Goal: Task Accomplishment & Management: Complete application form

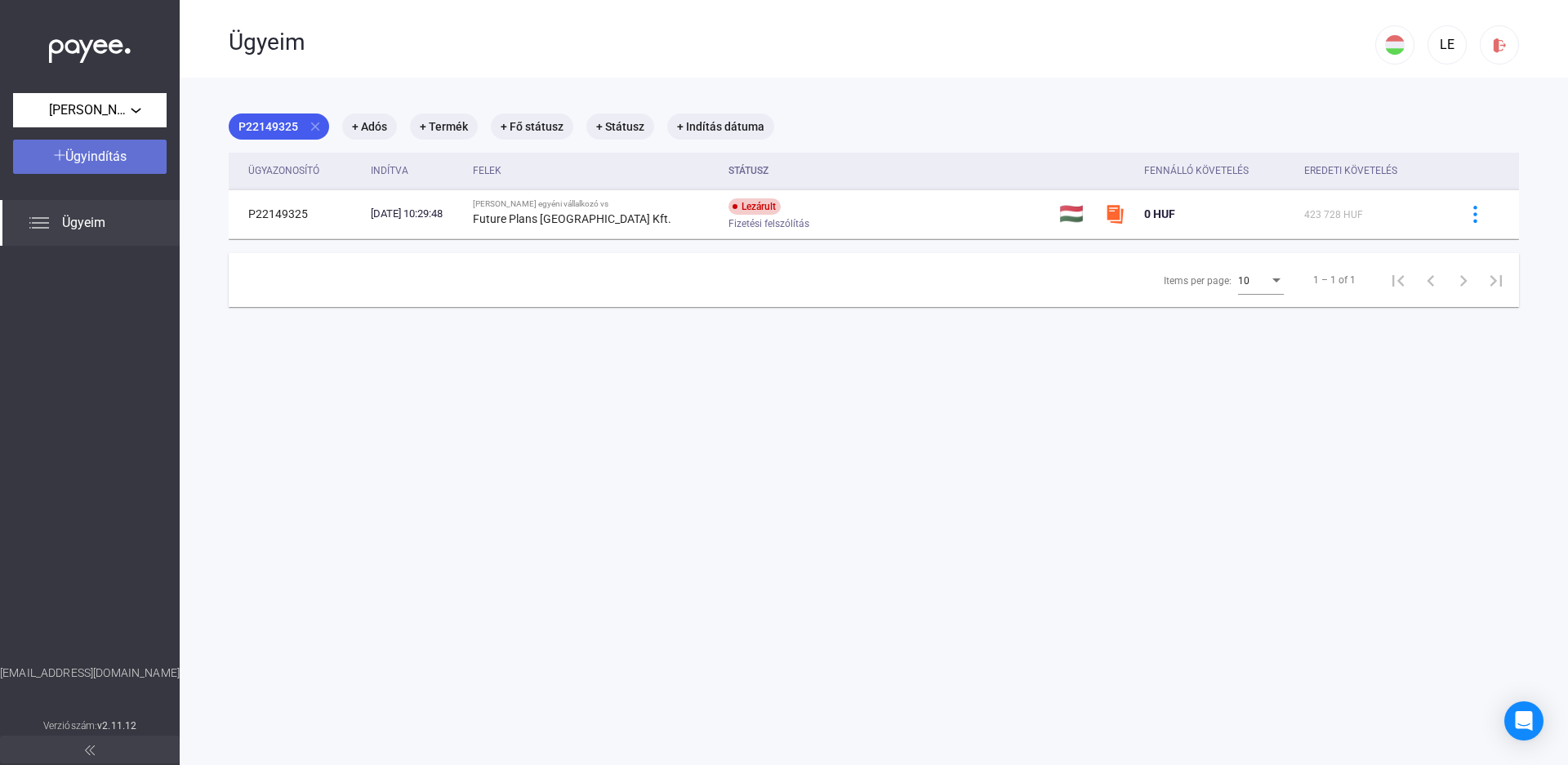
click at [104, 144] on button "Ügyindítás" at bounding box center [89, 157] width 154 height 34
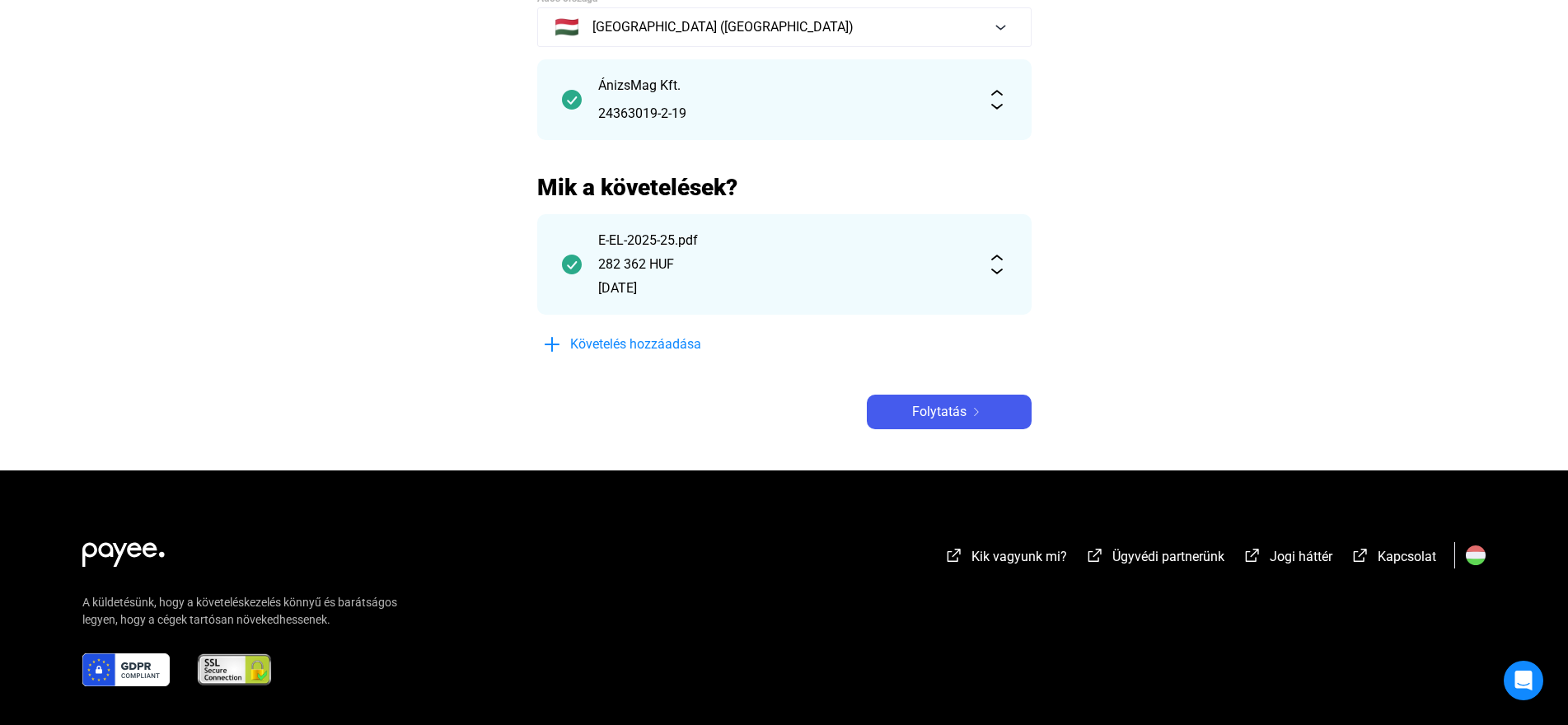
scroll to position [235, 0]
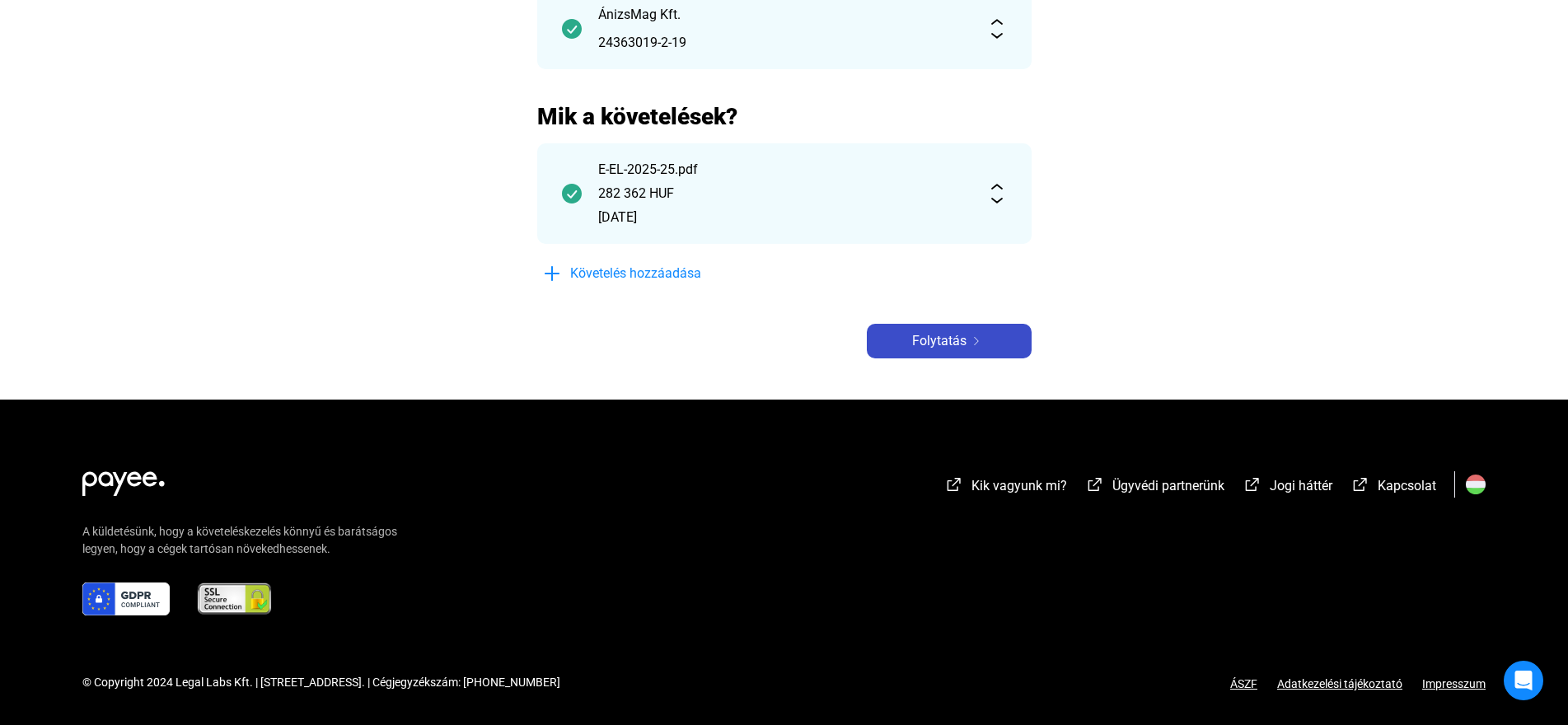
click at [962, 344] on span "Folytatás" at bounding box center [939, 341] width 55 height 20
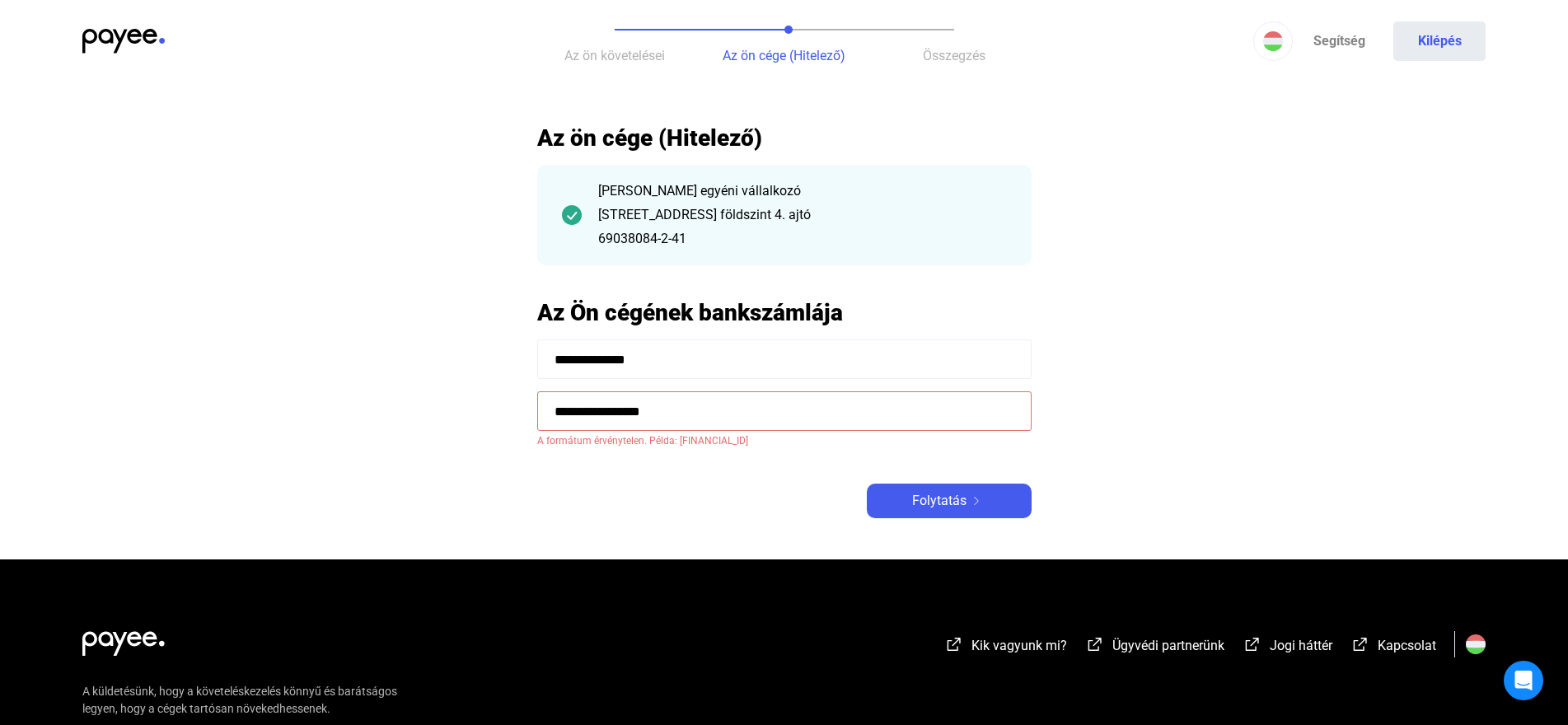
click at [734, 422] on input "**********" at bounding box center [784, 411] width 495 height 40
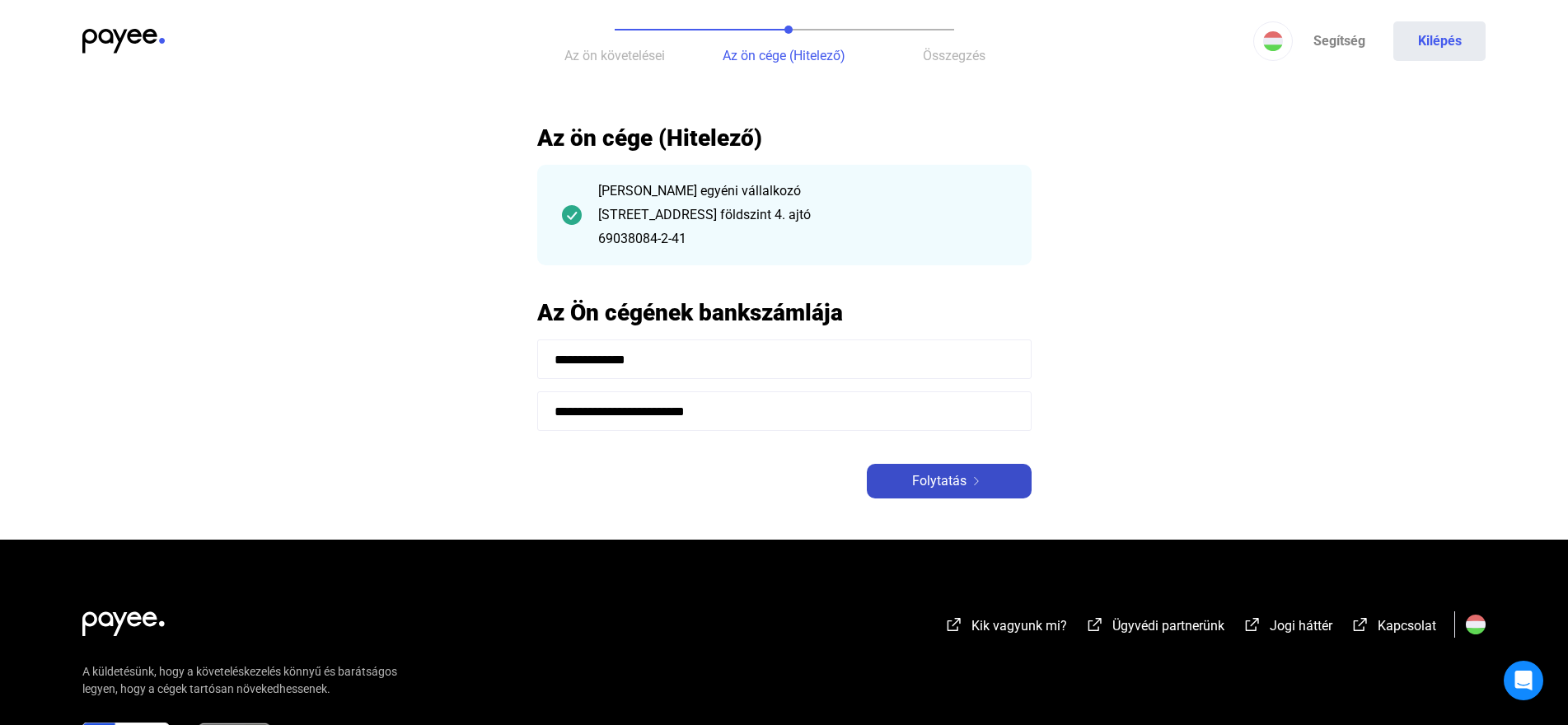
type input "**********"
click at [905, 489] on div "Folytatás" at bounding box center [948, 481] width 155 height 20
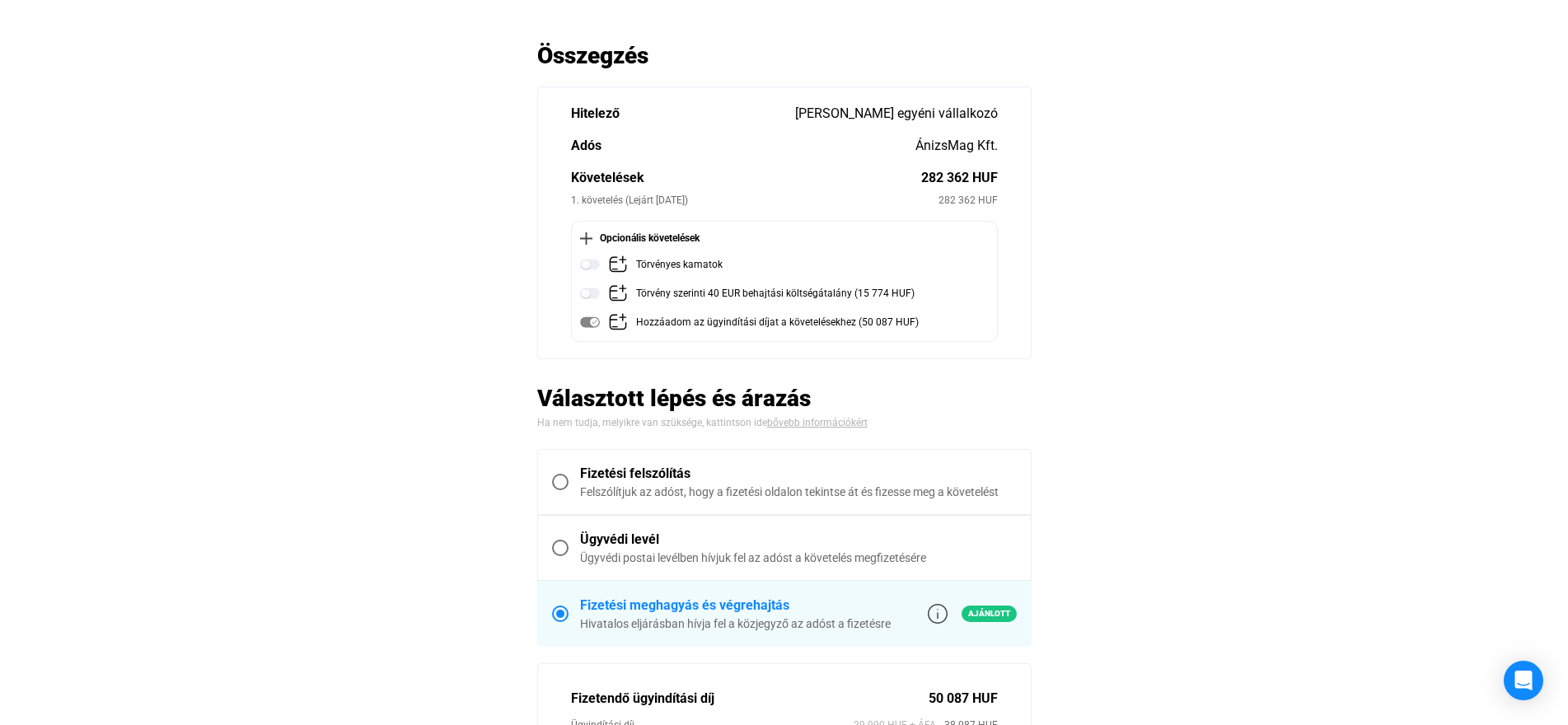
scroll to position [247, 0]
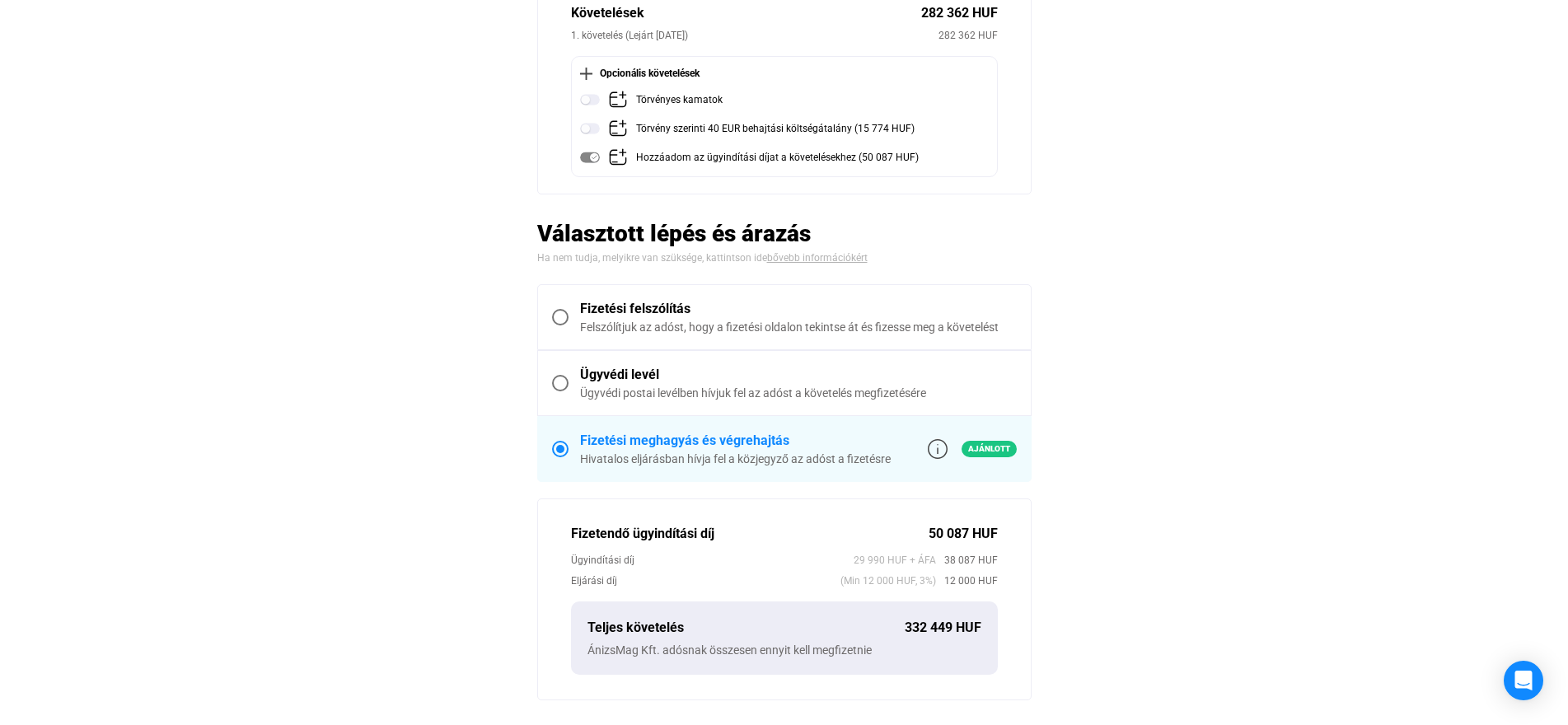
click at [1180, 343] on main "Automatikusan mentve Összegzés Hitelező [PERSON_NAME] egyéni vállalkozó Adós Án…" at bounding box center [784, 473] width 1568 height 1193
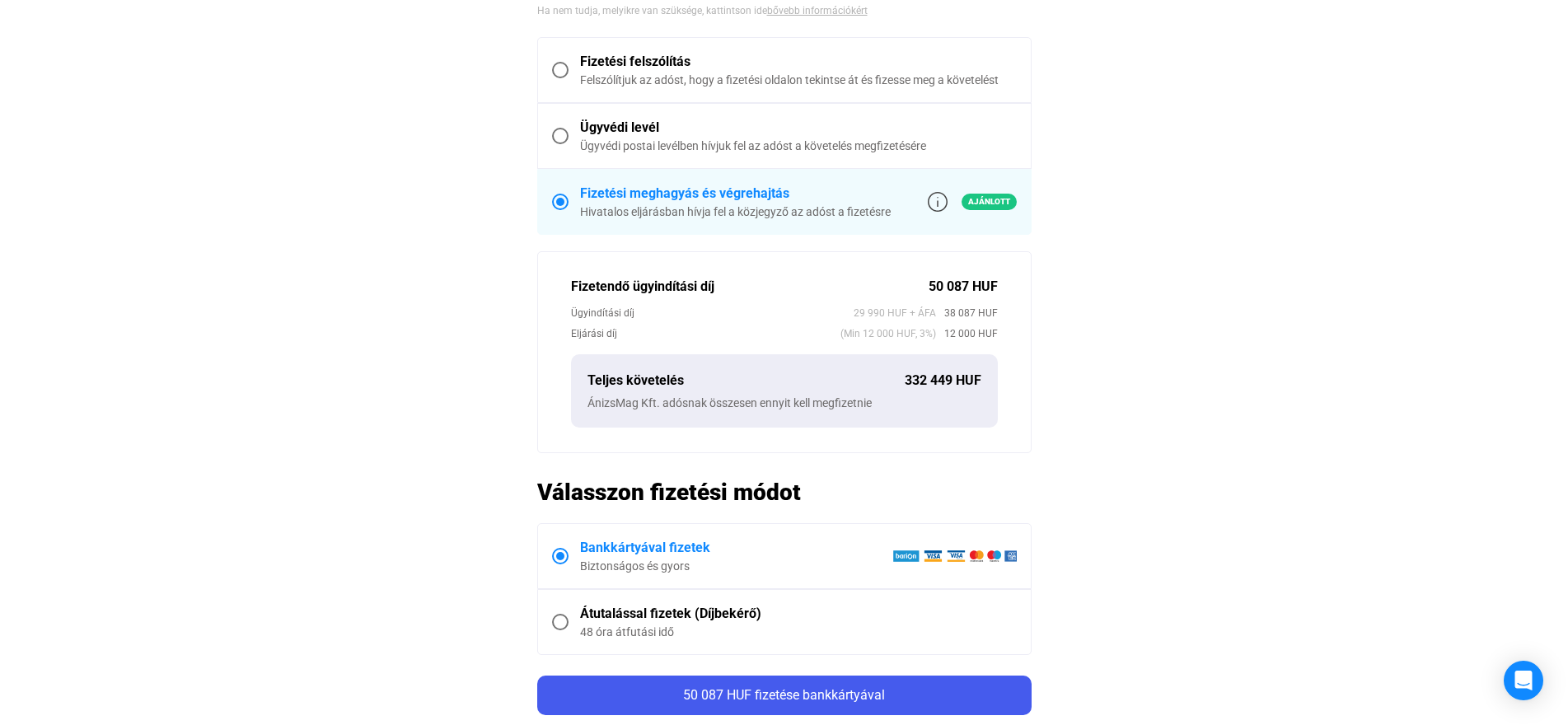
scroll to position [165, 0]
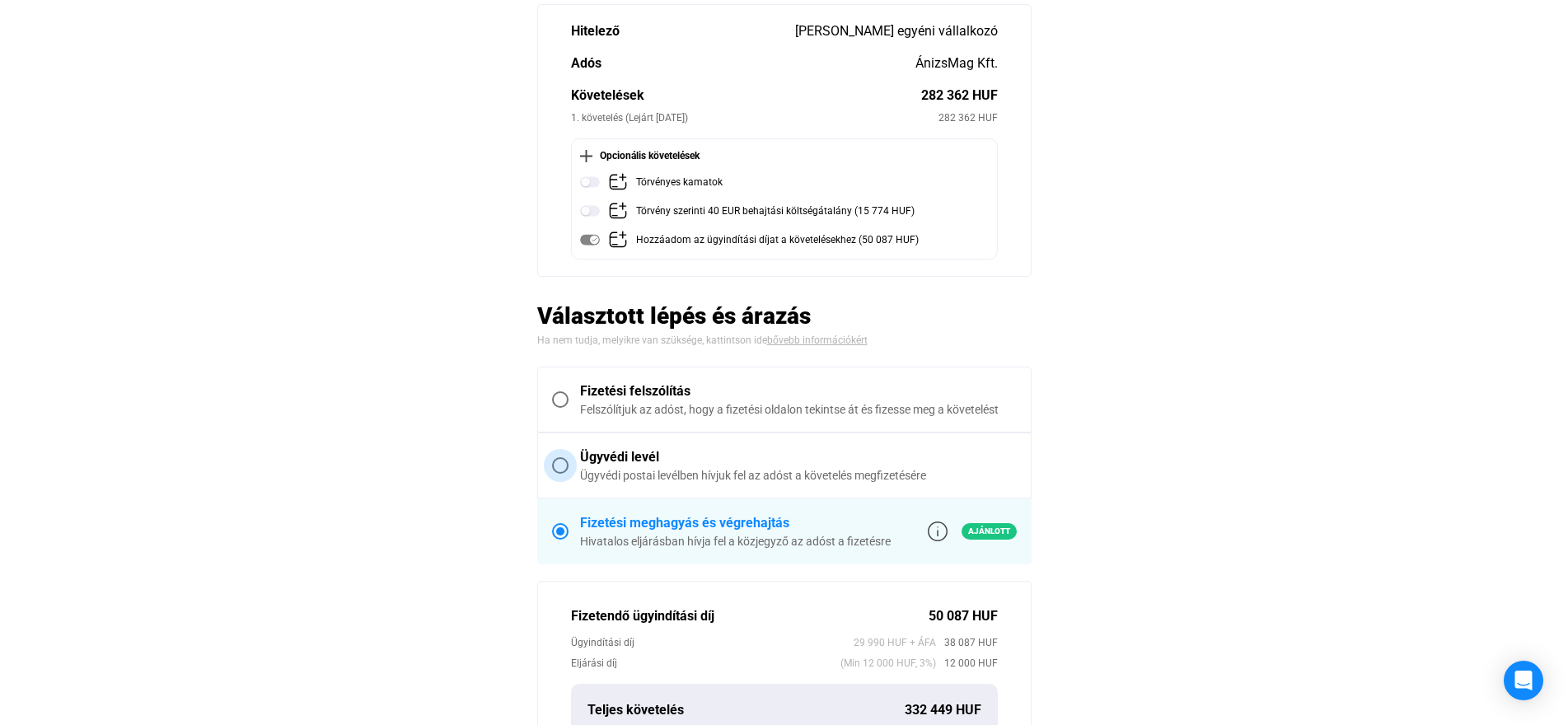
click at [559, 471] on span at bounding box center [560, 466] width 17 height 17
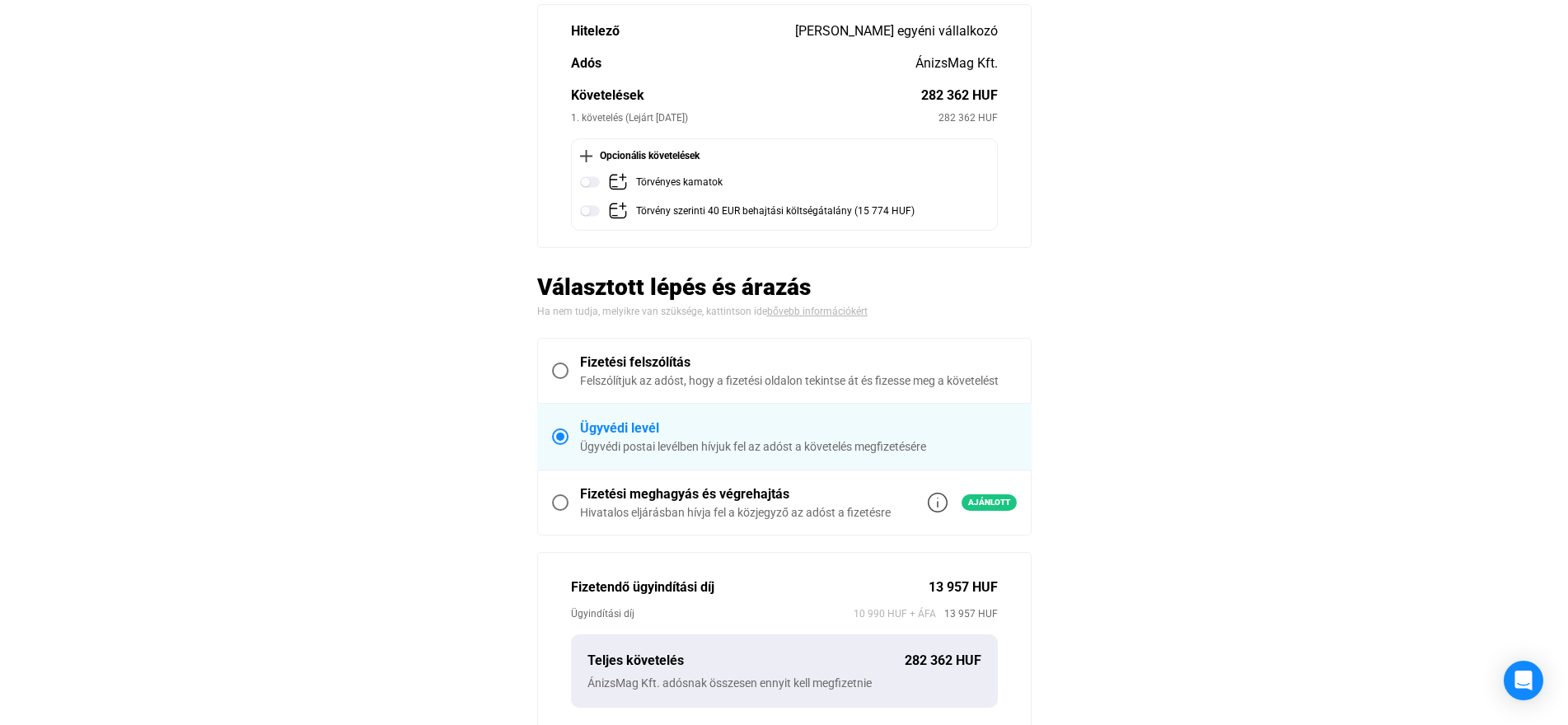
click at [560, 369] on span at bounding box center [560, 371] width 17 height 17
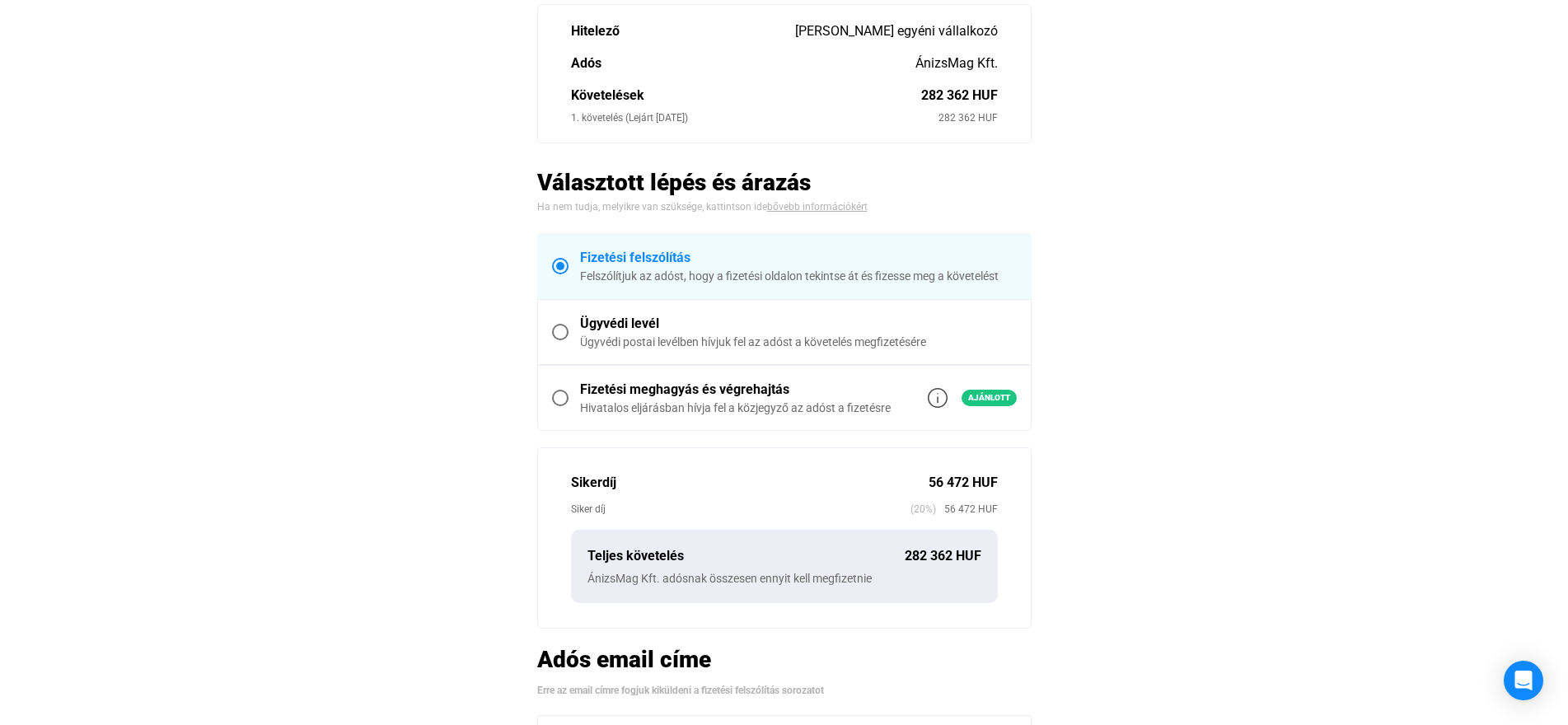
click at [1197, 408] on main "Automatikusan mentve Összegzés Hitelező [PERSON_NAME] egyéni vállalkozó Adós Án…" at bounding box center [784, 440] width 1568 height 964
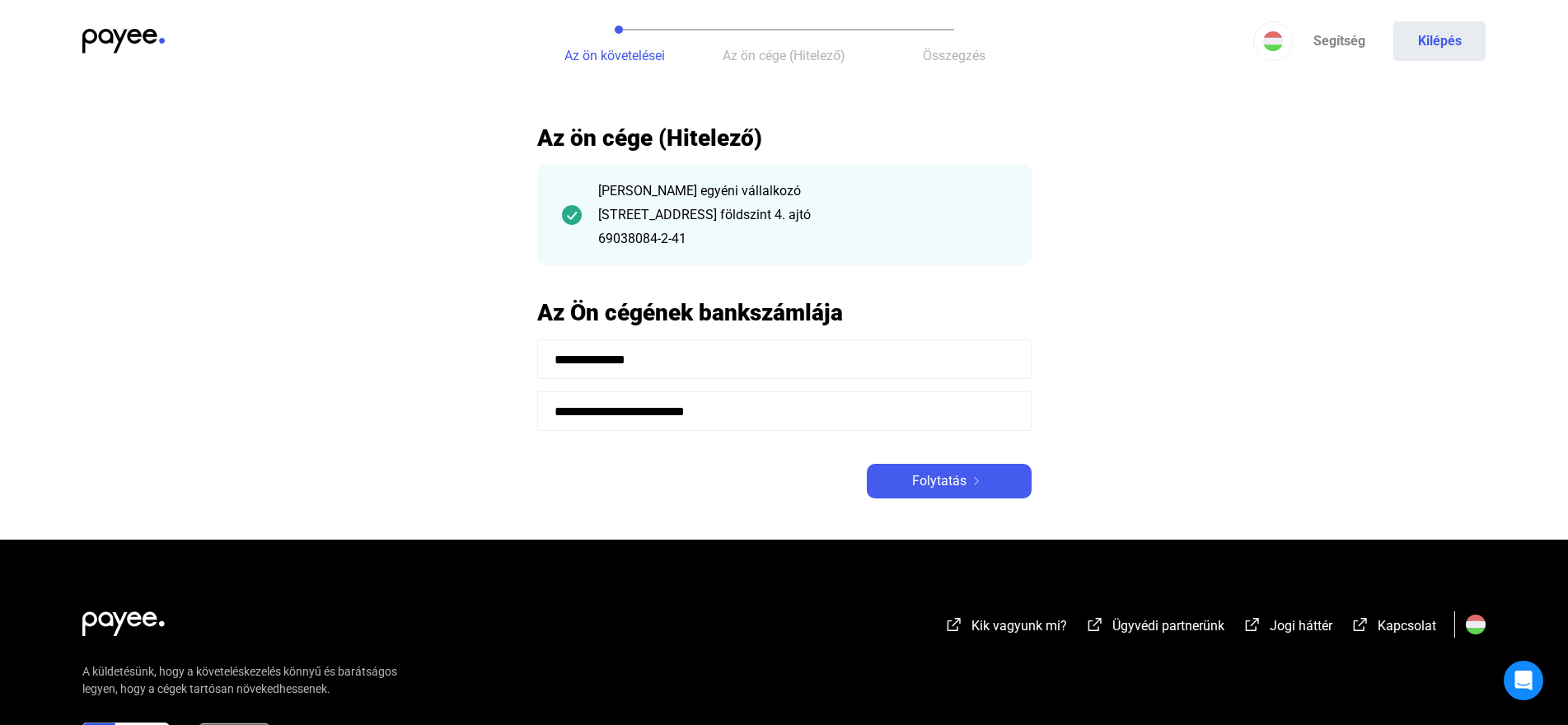
scroll to position [140, 0]
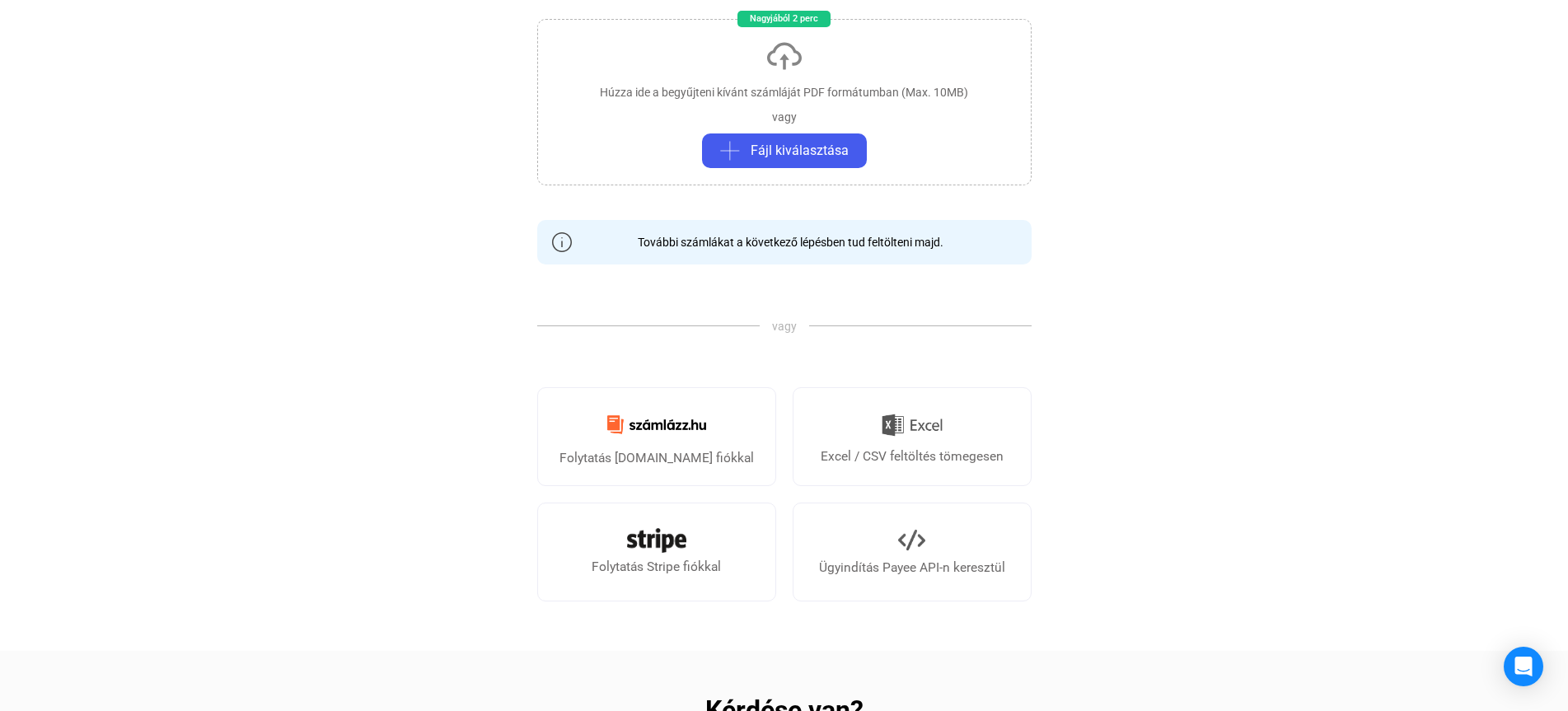
scroll to position [330, 0]
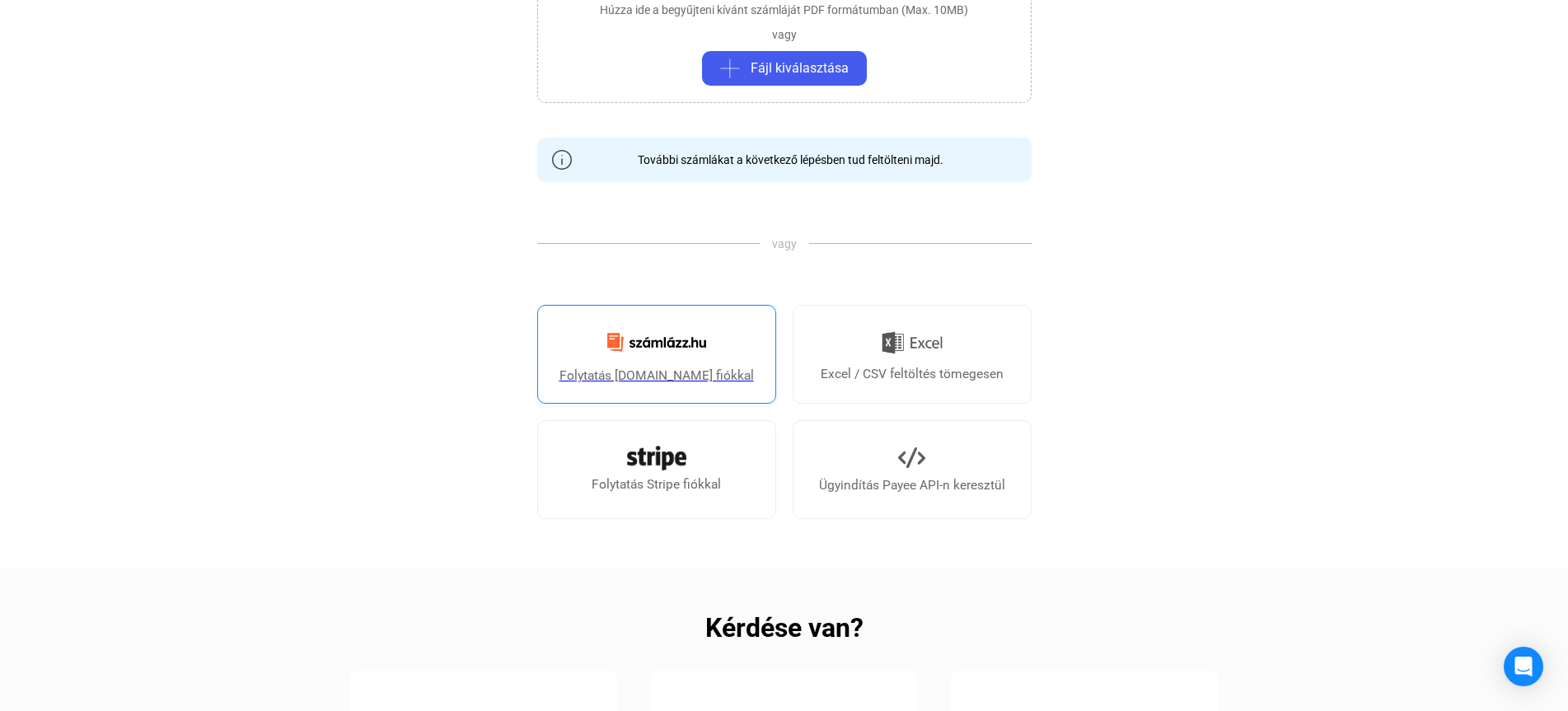
click at [652, 375] on div "Folytatás [DOMAIN_NAME] fiókkal" at bounding box center [656, 376] width 195 height 20
